Goal: Information Seeking & Learning: Check status

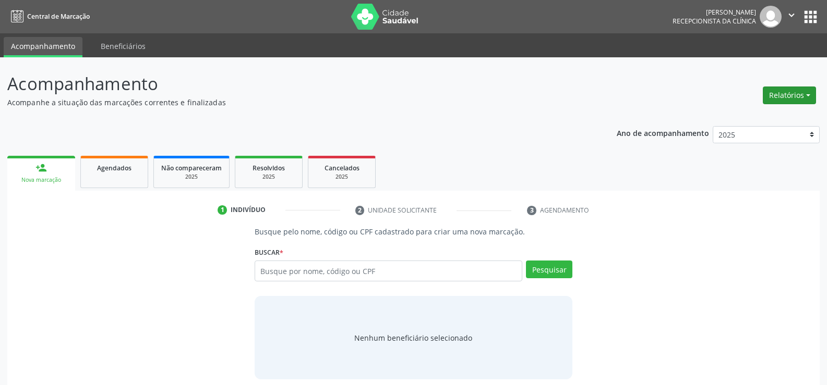
click at [782, 93] on button "Relatórios" at bounding box center [789, 96] width 53 height 18
click at [750, 118] on link "Agendamentos" at bounding box center [760, 118] width 112 height 15
select select "8"
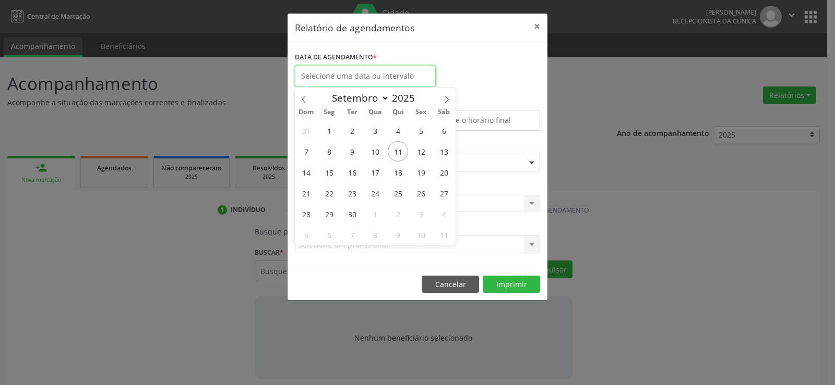
click at [387, 76] on input "text" at bounding box center [365, 76] width 141 height 21
click at [330, 173] on span "15" at bounding box center [329, 172] width 20 height 20
type input "[DATE]"
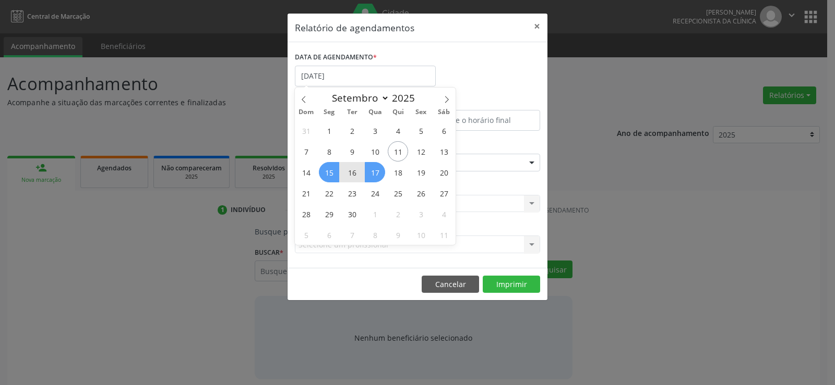
click at [373, 172] on span "17" at bounding box center [375, 172] width 20 height 20
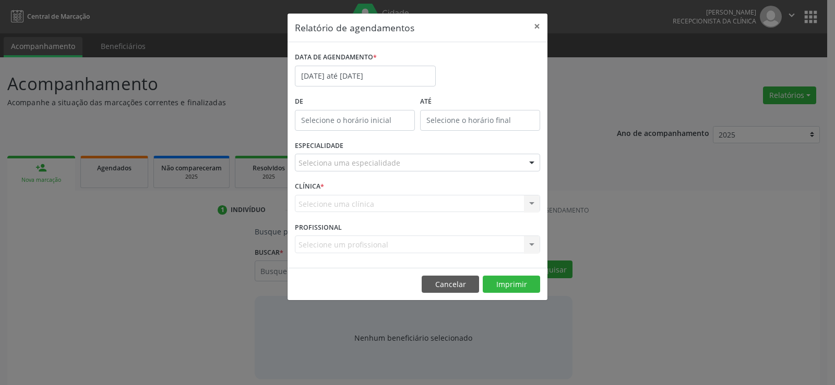
click at [457, 158] on div "Seleciona uma especialidade" at bounding box center [417, 163] width 245 height 18
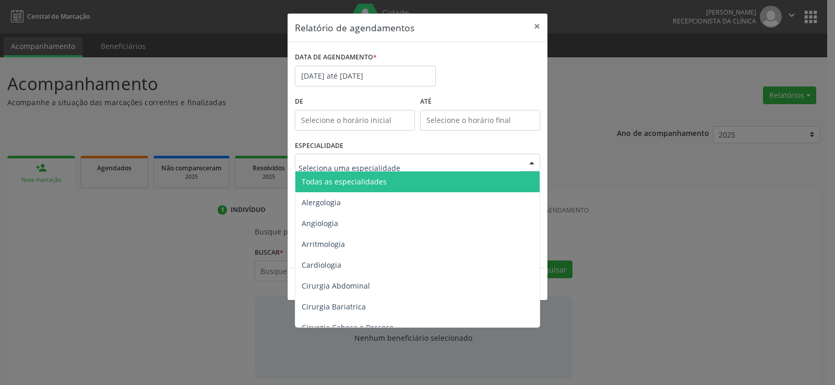
click at [360, 182] on span "Todas as especialidades" at bounding box center [344, 182] width 85 height 10
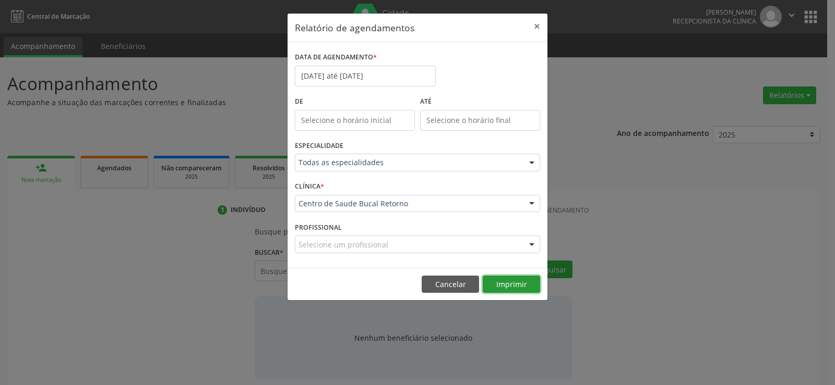
click at [509, 285] on button "Imprimir" at bounding box center [511, 285] width 57 height 18
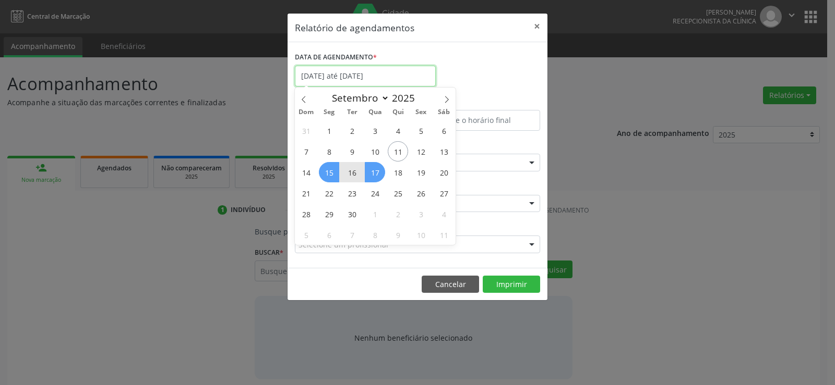
click at [366, 80] on input "[DATE] até [DATE]" at bounding box center [365, 76] width 141 height 21
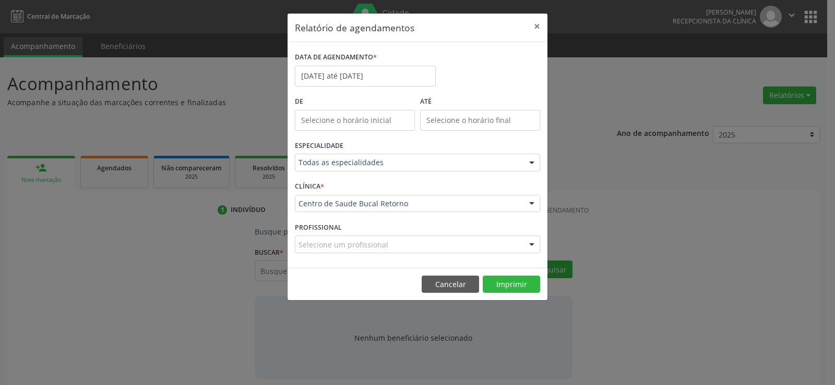
click at [520, 67] on div "DATA DE AGENDAMENTO * [DATE] até [DATE]" at bounding box center [417, 72] width 250 height 44
click at [535, 26] on button "×" at bounding box center [536, 27] width 21 height 26
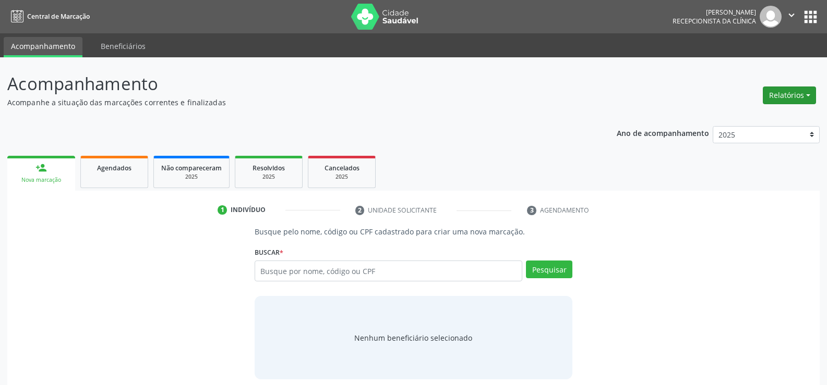
click at [780, 90] on button "Relatórios" at bounding box center [789, 96] width 53 height 18
click at [739, 120] on link "Agendamentos" at bounding box center [760, 118] width 112 height 15
select select "8"
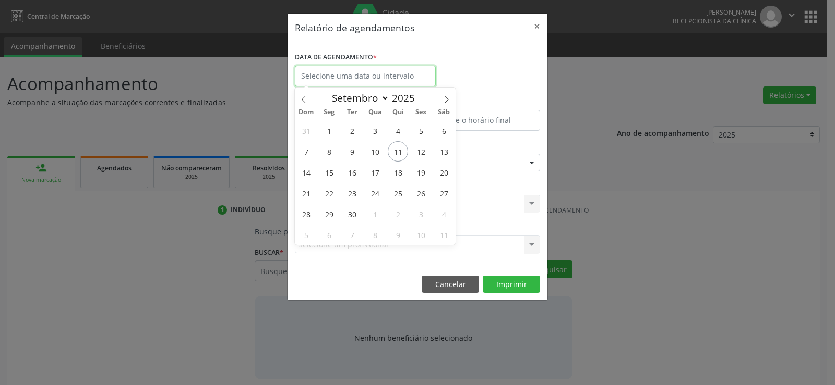
click at [357, 77] on input "text" at bounding box center [365, 76] width 141 height 21
click at [399, 176] on span "18" at bounding box center [398, 172] width 20 height 20
type input "[DATE]"
click at [399, 176] on span "18" at bounding box center [398, 172] width 20 height 20
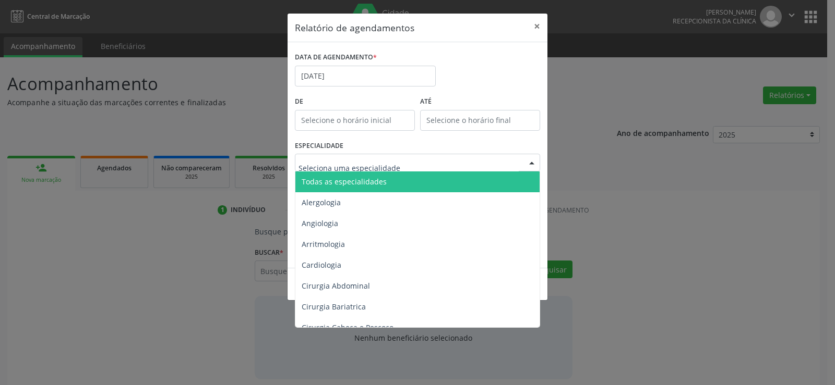
click at [378, 185] on span "Todas as especialidades" at bounding box center [344, 182] width 85 height 10
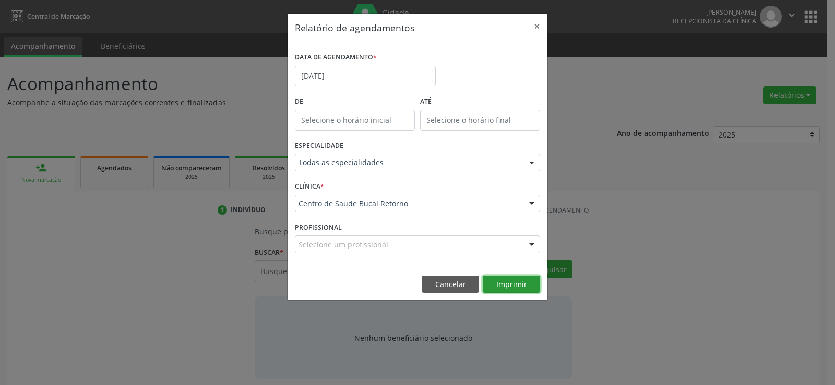
click at [513, 287] on button "Imprimir" at bounding box center [511, 285] width 57 height 18
click at [358, 75] on input "[DATE]" at bounding box center [365, 76] width 141 height 21
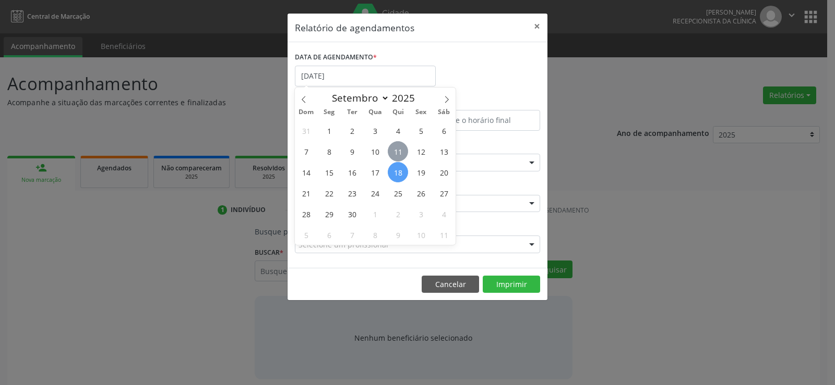
click at [399, 149] on span "11" at bounding box center [398, 151] width 20 height 20
type input "[DATE]"
click at [399, 149] on span "11" at bounding box center [398, 151] width 20 height 20
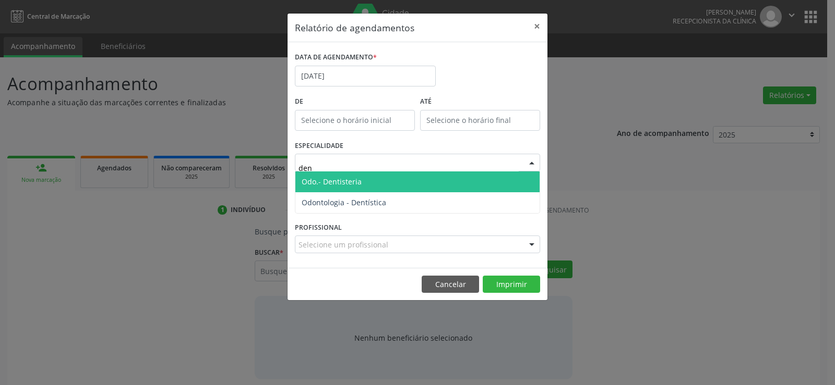
type input "dent"
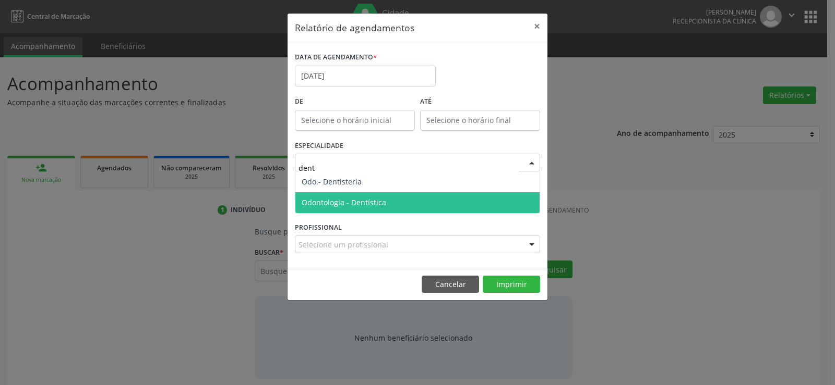
click at [439, 202] on span "Odontologia - Dentística" at bounding box center [417, 202] width 244 height 21
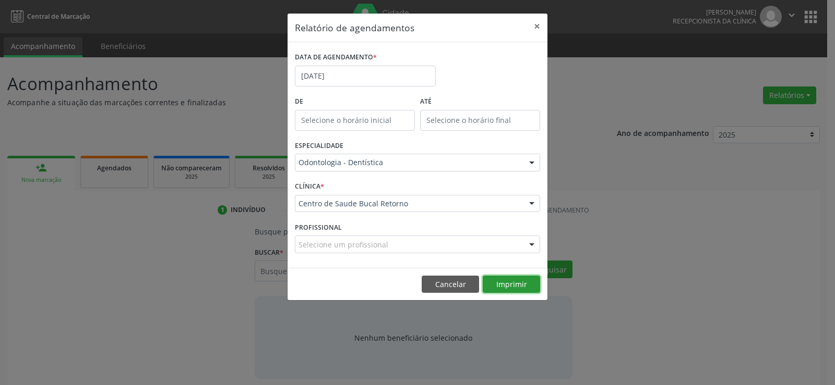
click at [526, 285] on button "Imprimir" at bounding box center [511, 285] width 57 height 18
click at [540, 25] on button "×" at bounding box center [536, 27] width 21 height 26
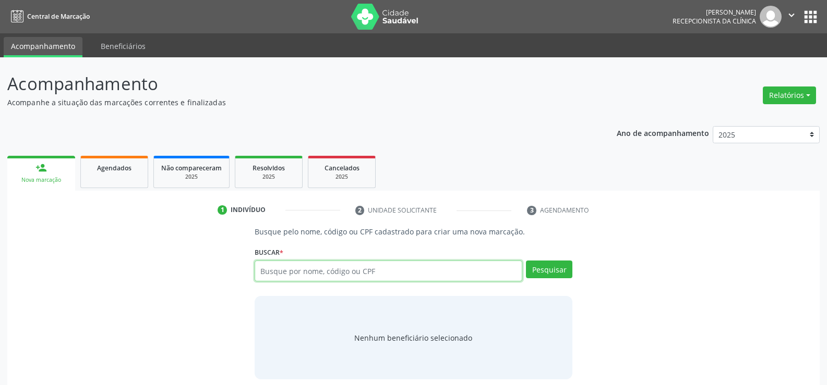
click at [381, 276] on input "text" at bounding box center [389, 271] width 268 height 21
click at [324, 273] on input "text" at bounding box center [389, 271] width 268 height 21
type input "08078823487"
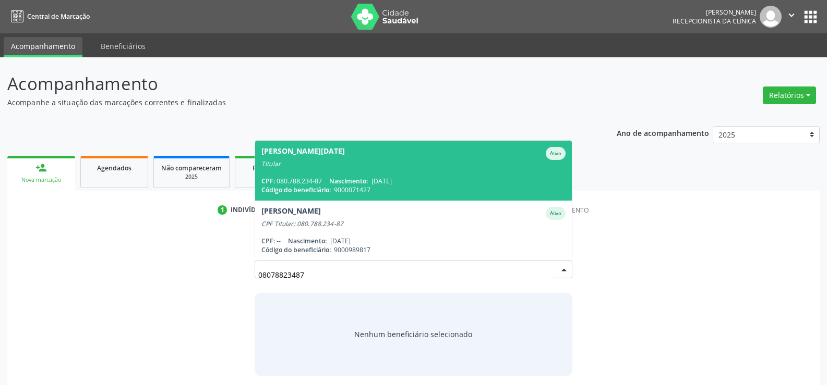
click at [341, 180] on span "Nascimento:" at bounding box center [348, 181] width 39 height 9
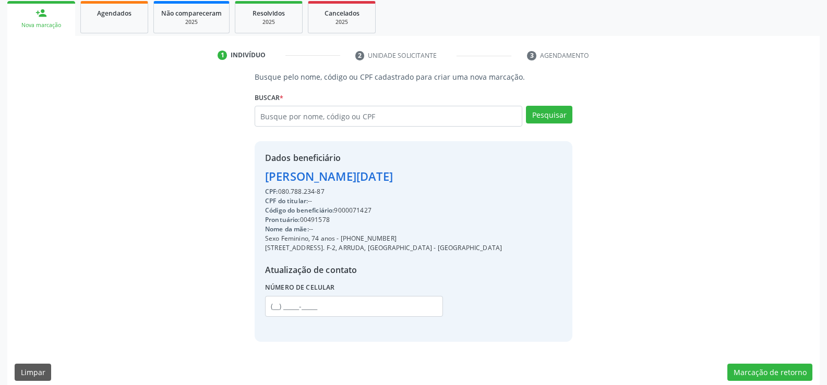
scroll to position [165, 0]
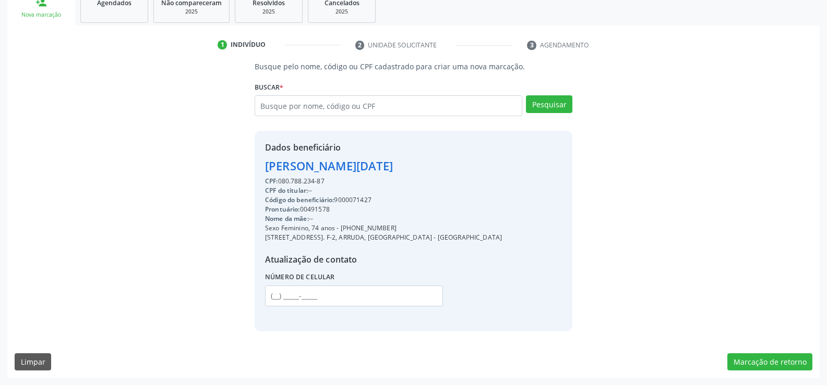
drag, startPoint x: 266, startPoint y: 170, endPoint x: 353, endPoint y: 178, distance: 87.5
click at [353, 178] on div "Dados beneficiário [PERSON_NAME][DATE] CPF: 080.788.234-87 CPF do titular: -- C…" at bounding box center [383, 230] width 237 height 179
copy div "[PERSON_NAME][DATE] CPF: 080.788.234-87"
